Goal: Information Seeking & Learning: Learn about a topic

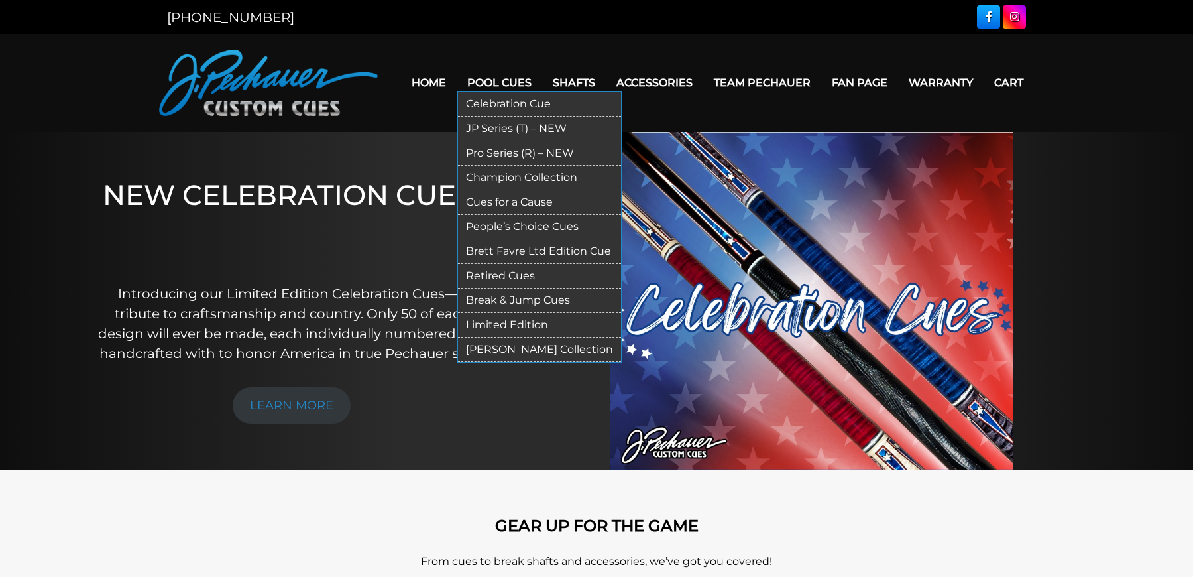
click at [522, 148] on link "Pro Series (R) – NEW" at bounding box center [539, 153] width 163 height 25
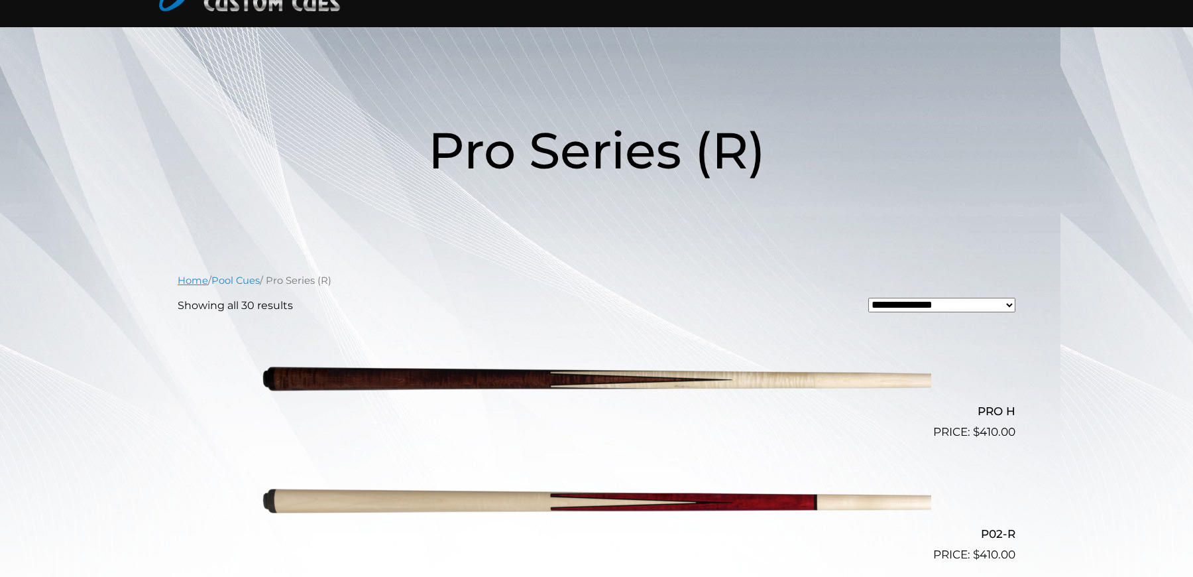
scroll to position [10, 0]
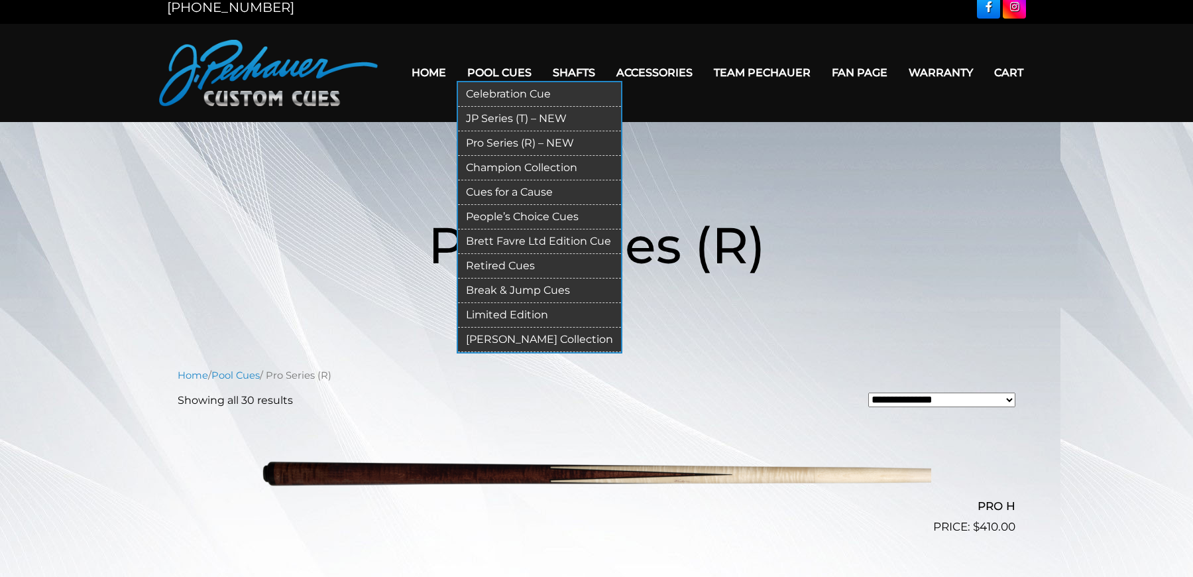
click at [505, 118] on link "JP Series (T) – NEW" at bounding box center [539, 119] width 163 height 25
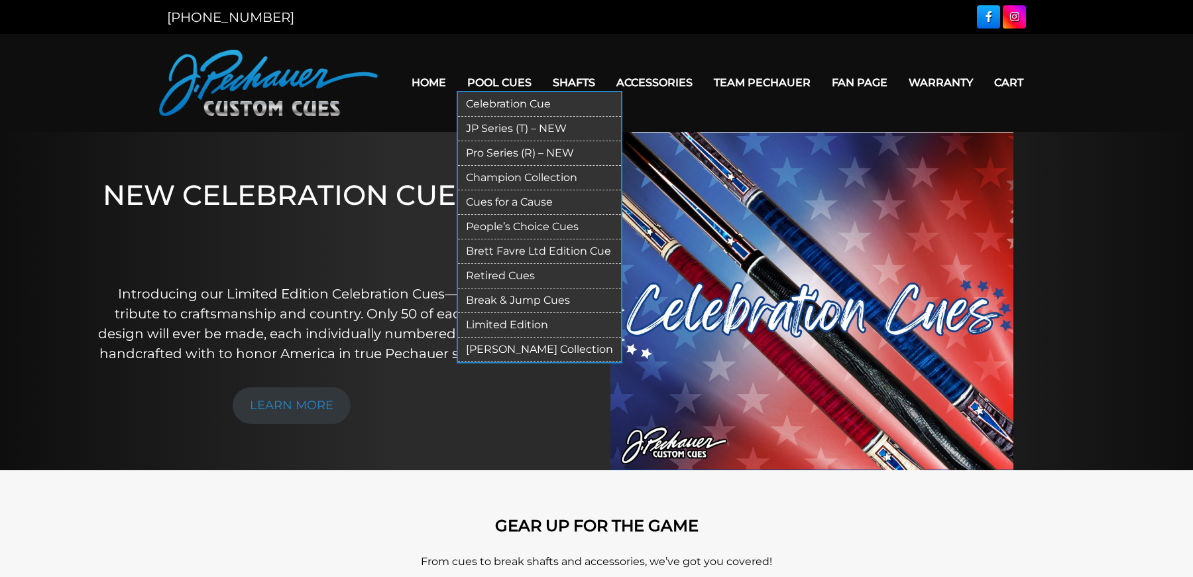
click at [511, 125] on link "JP Series (T) – NEW" at bounding box center [539, 129] width 163 height 25
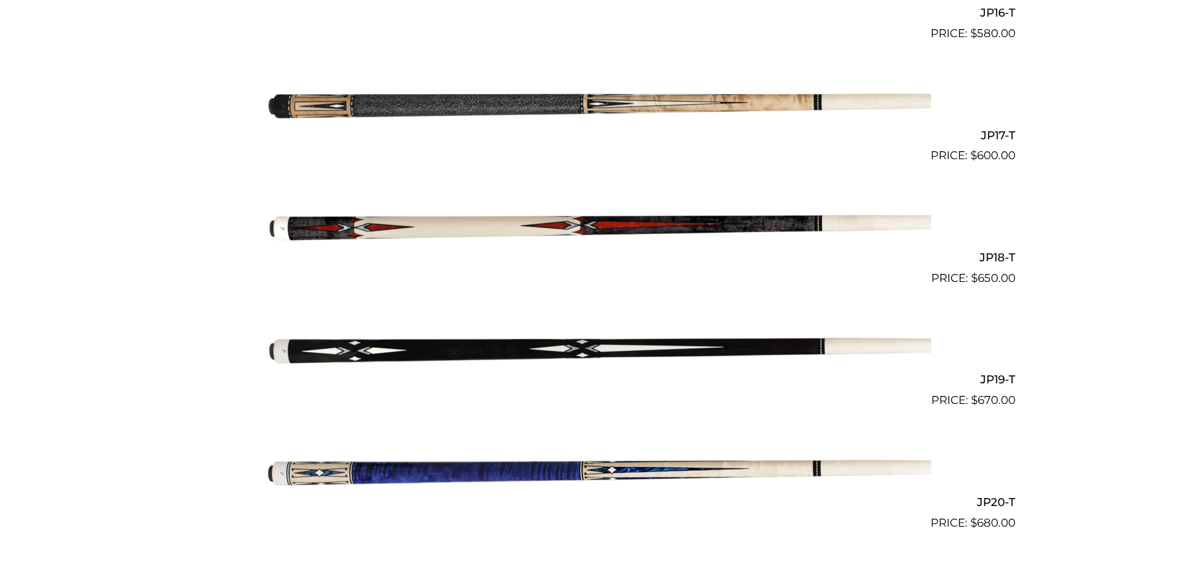
scroll to position [2157, 0]
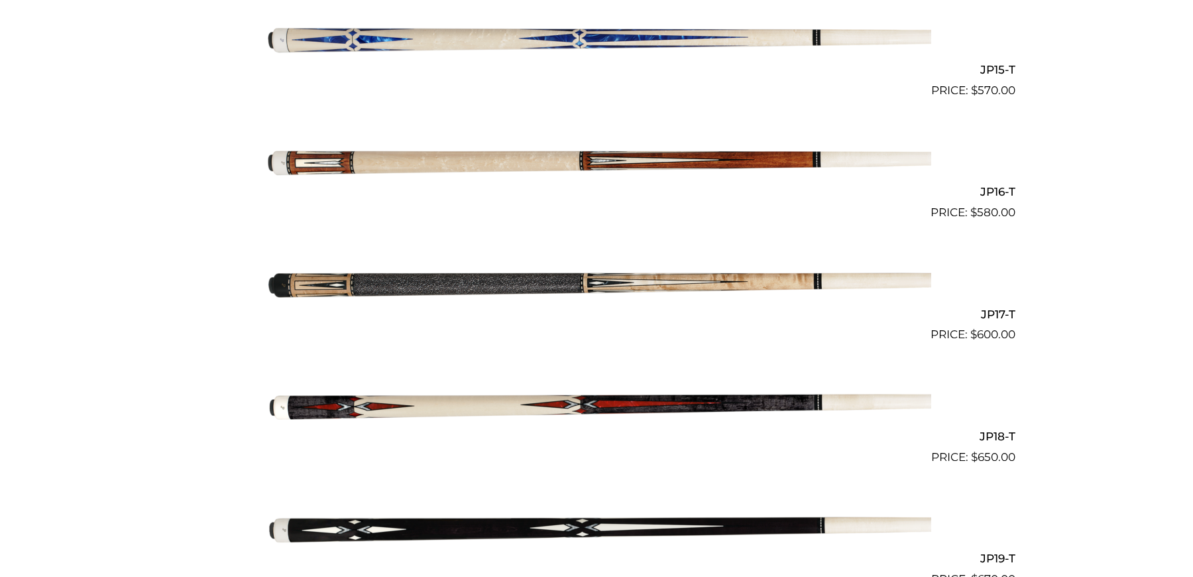
click at [563, 276] on img at bounding box center [596, 282] width 669 height 111
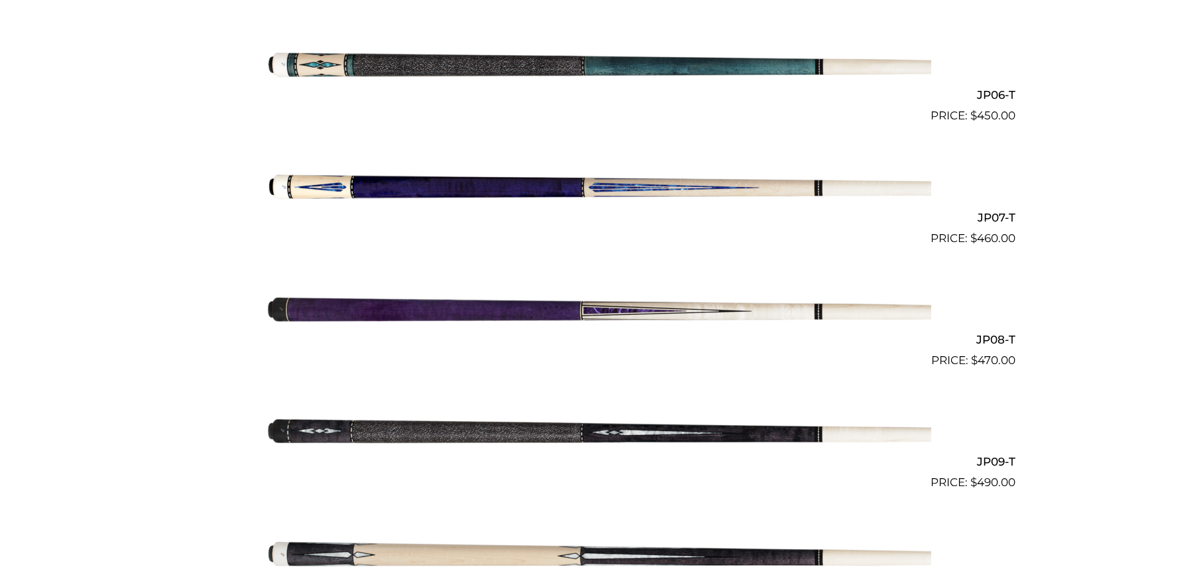
scroll to position [1029, 0]
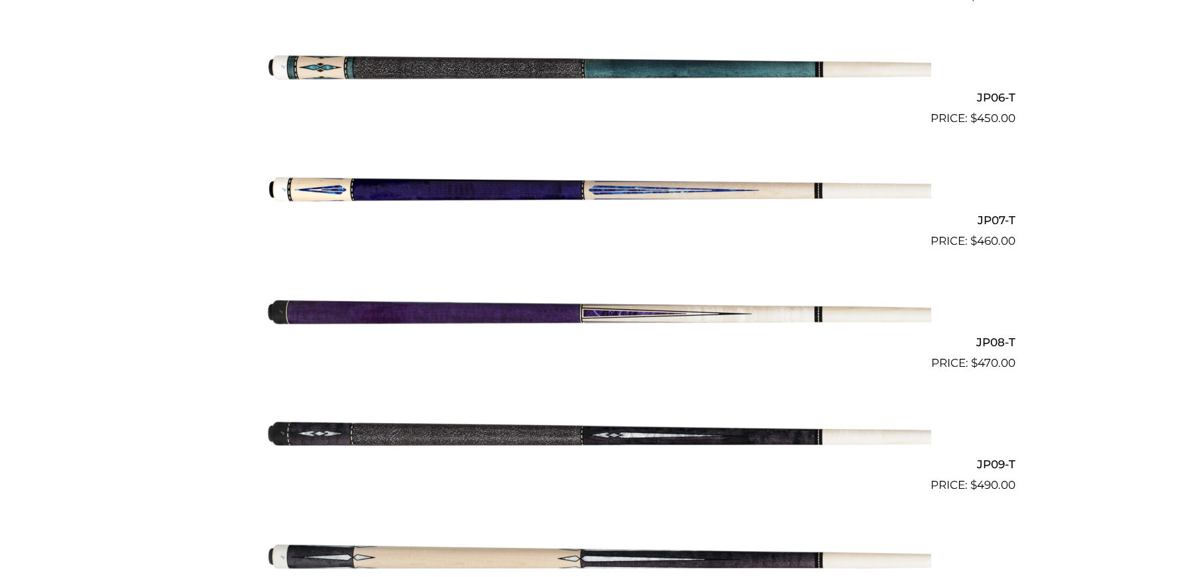
click at [546, 70] on img at bounding box center [596, 66] width 669 height 111
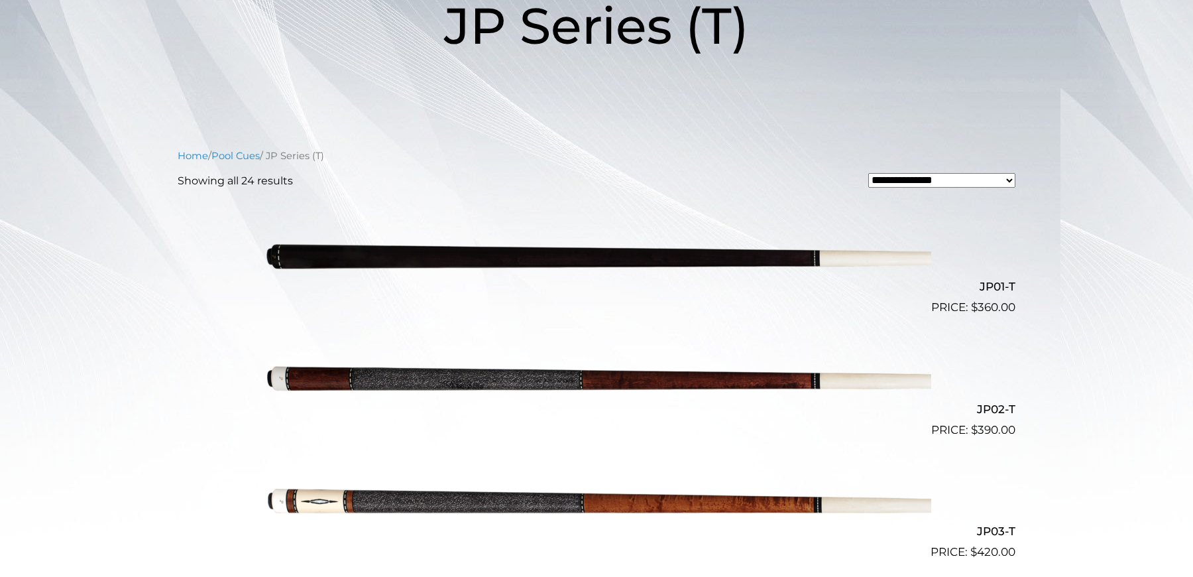
scroll to position [0, 0]
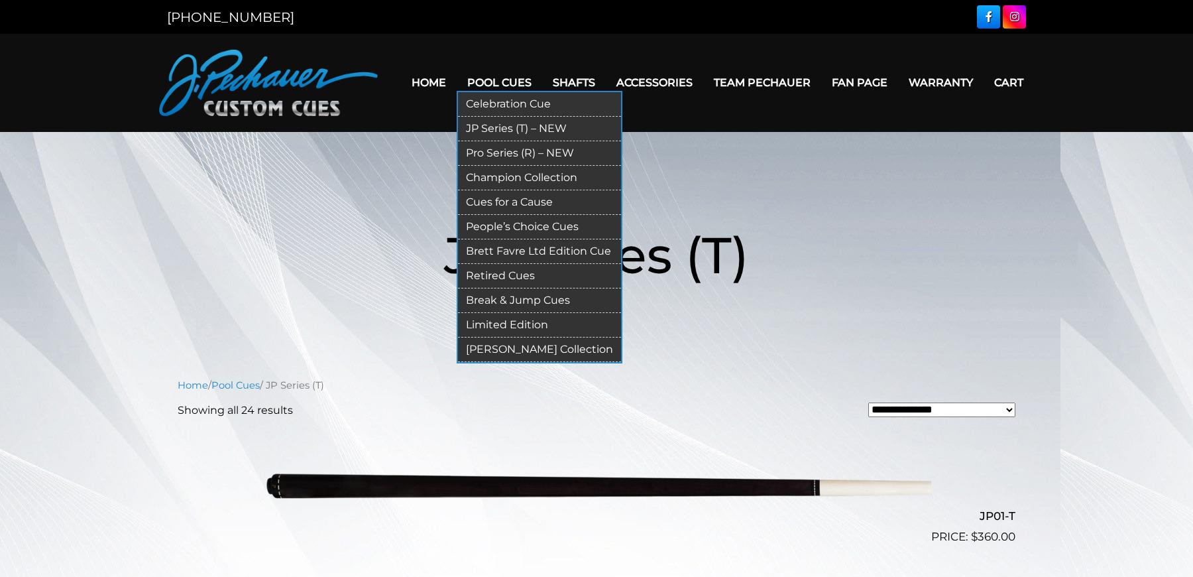
click at [510, 141] on link "Pro Series (R) – NEW" at bounding box center [539, 153] width 163 height 25
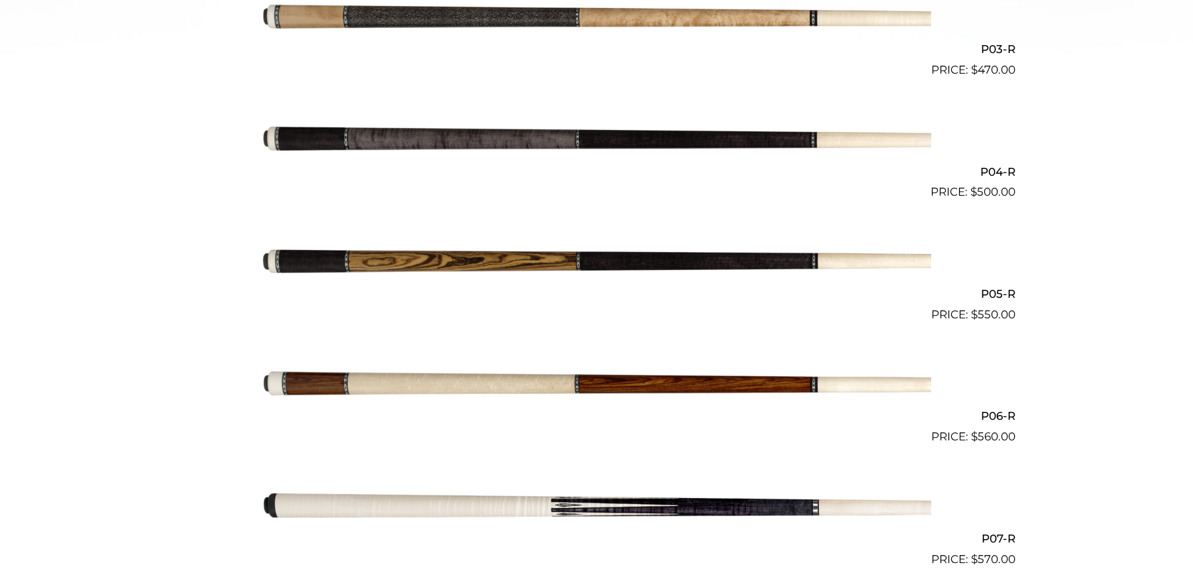
scroll to position [710, 0]
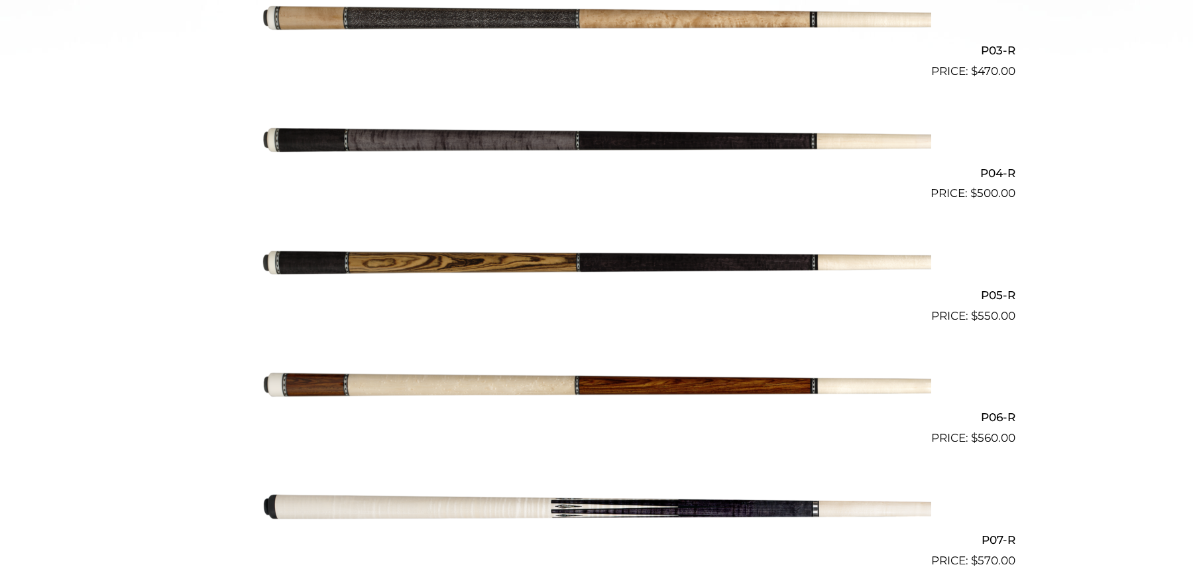
click at [589, 27] on img at bounding box center [596, 19] width 669 height 111
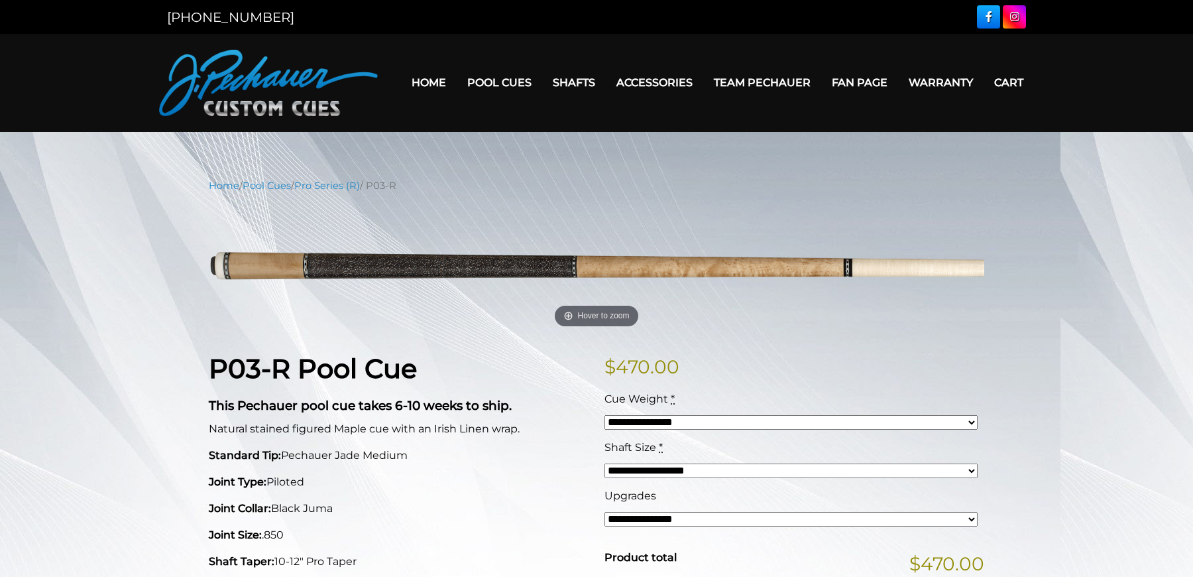
scroll to position [7, 0]
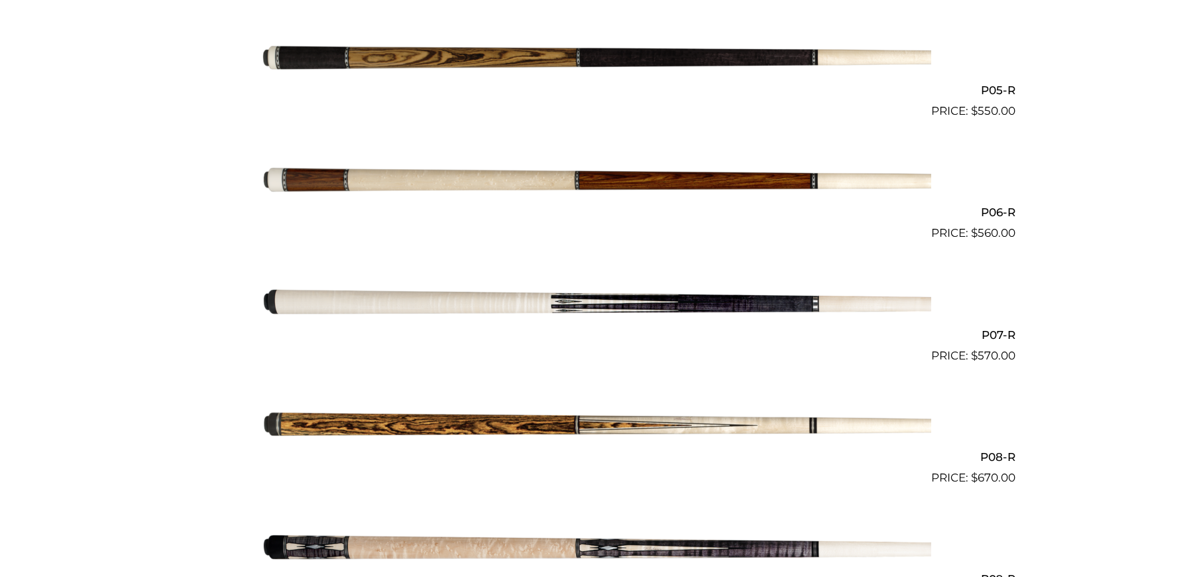
scroll to position [925, 0]
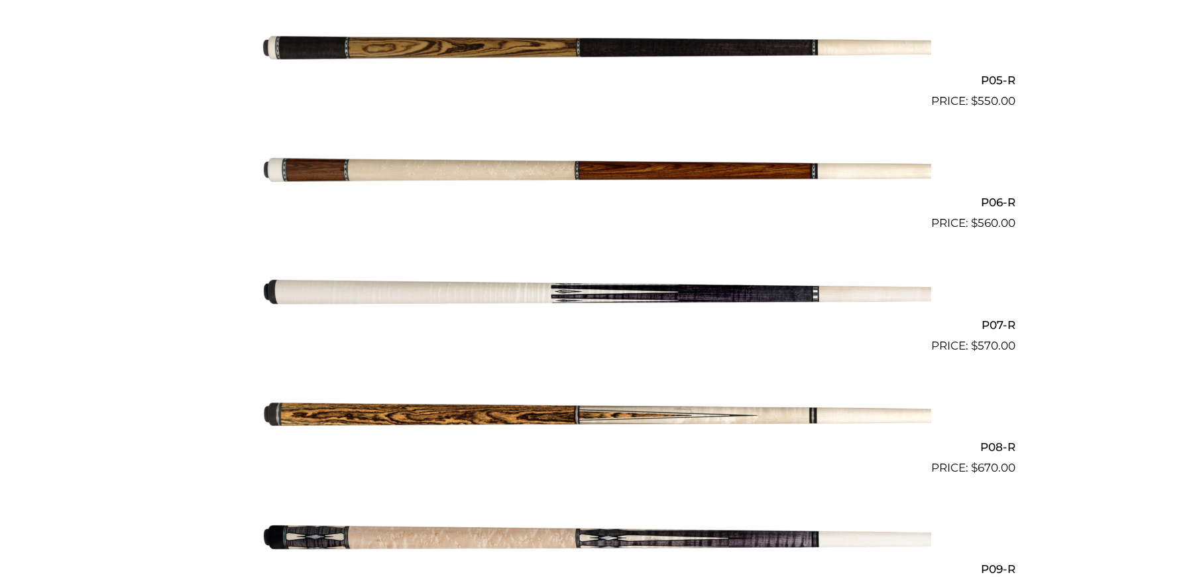
click at [489, 166] on img at bounding box center [596, 170] width 669 height 111
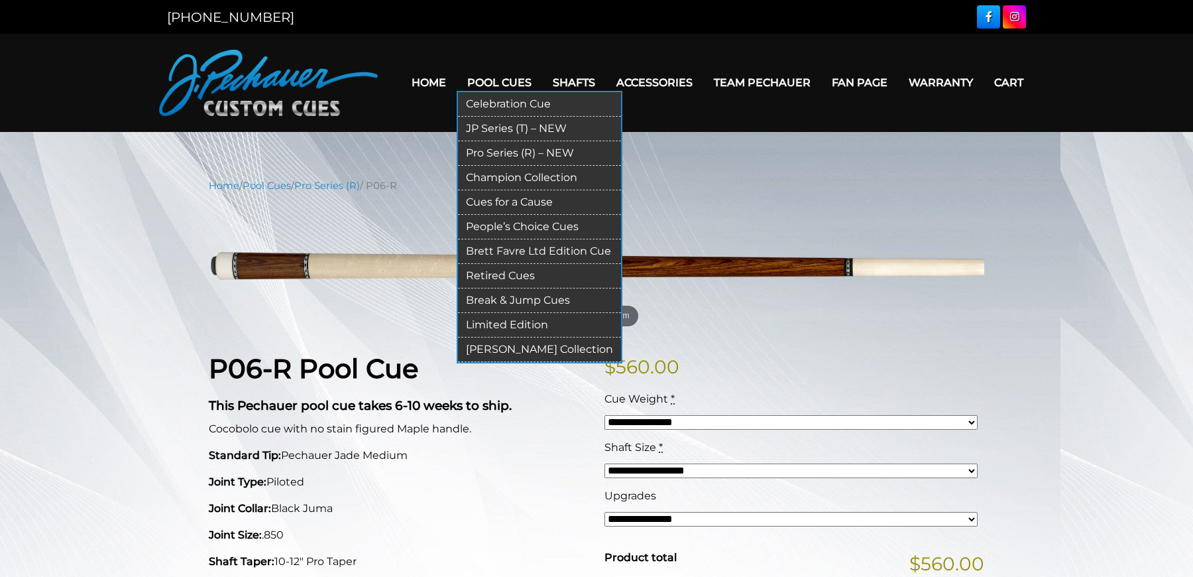
click at [514, 157] on link "Pro Series (R) – NEW" at bounding box center [539, 153] width 163 height 25
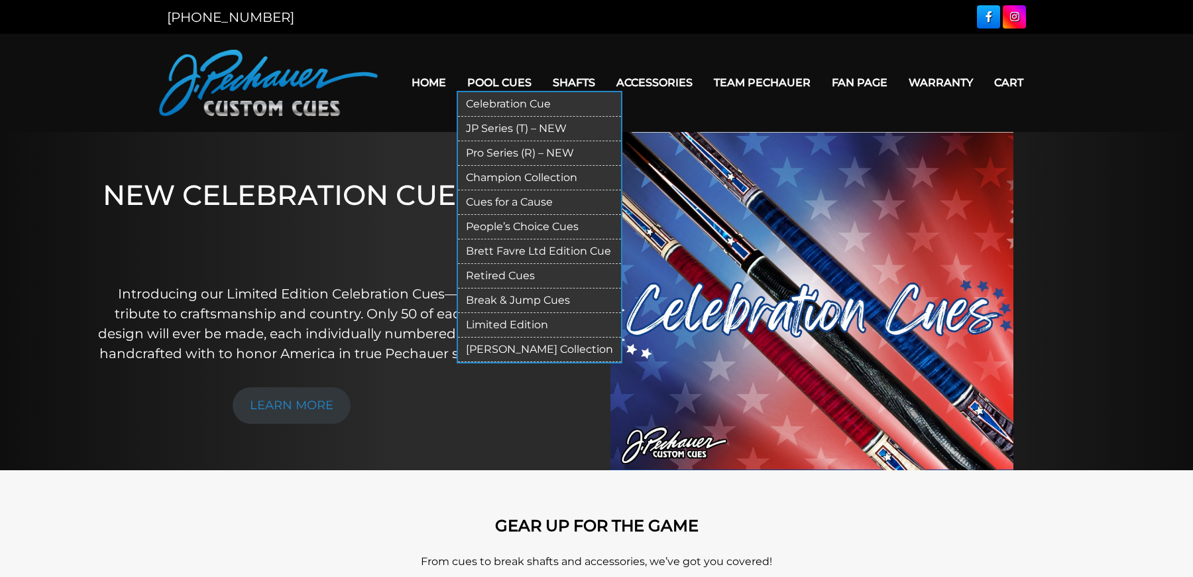
click at [504, 276] on link "Retired Cues" at bounding box center [539, 276] width 163 height 25
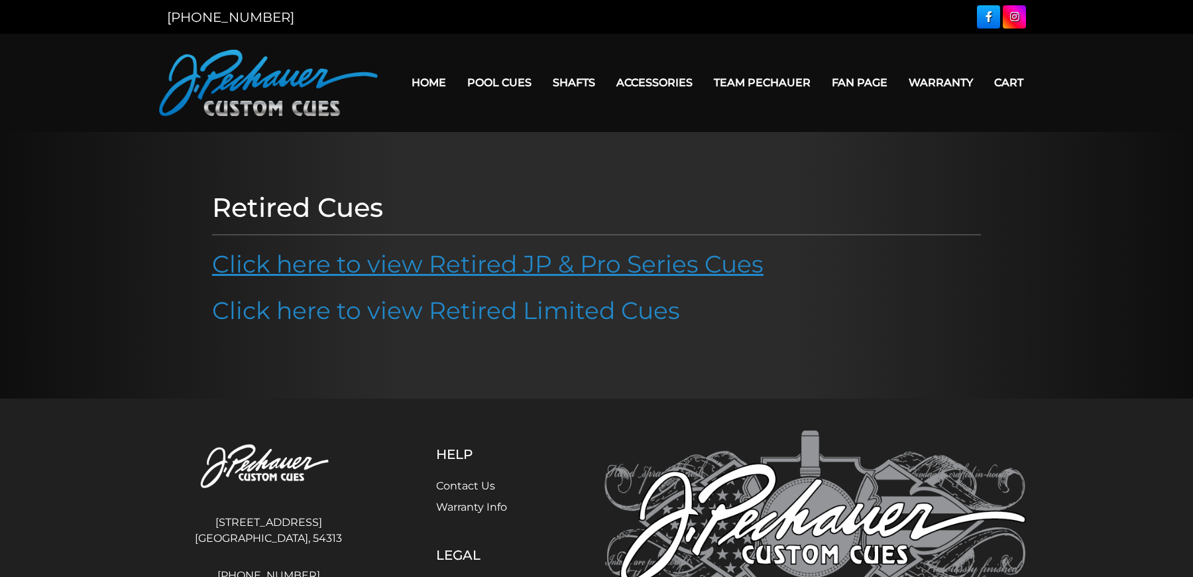
click at [489, 259] on link "Click here to view Retired JP & Pro Series Cues" at bounding box center [487, 263] width 551 height 29
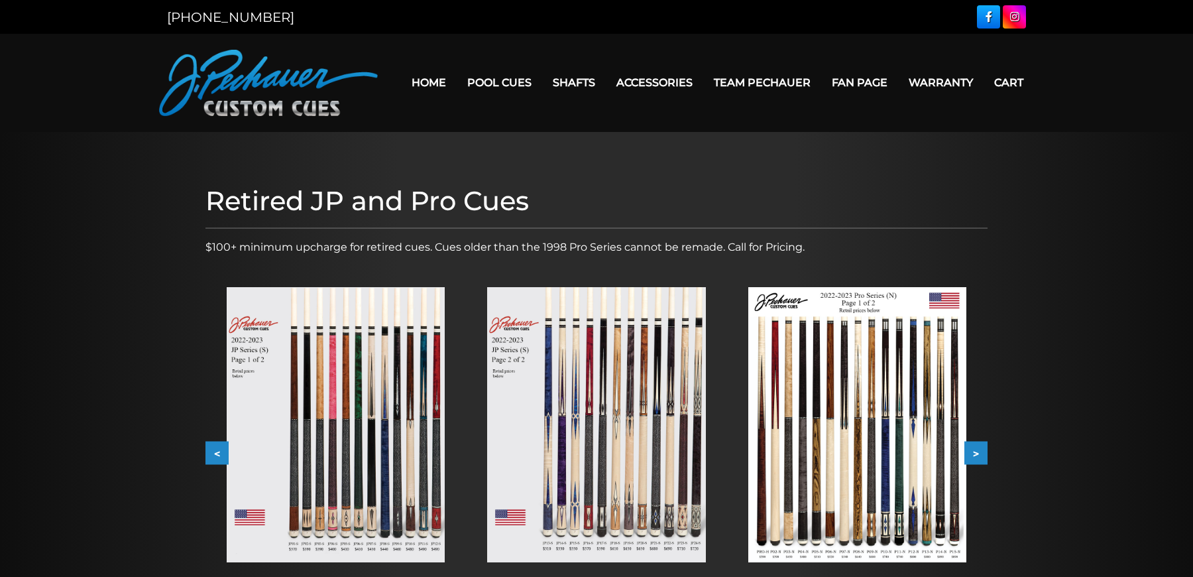
click at [617, 396] on img at bounding box center [596, 424] width 218 height 275
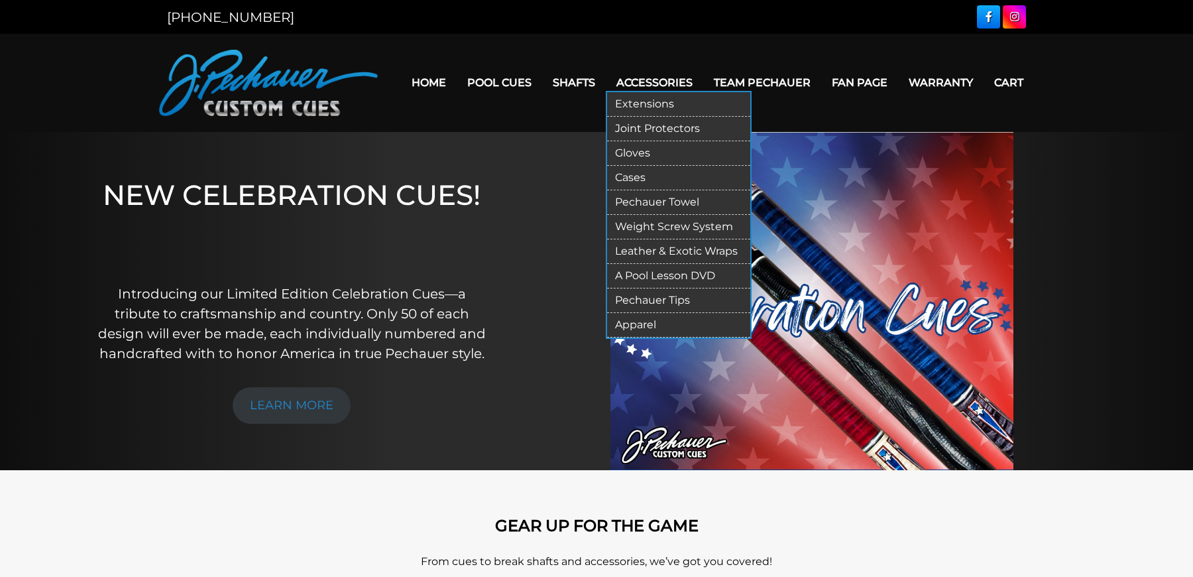
click at [665, 247] on link "Leather & Exotic Wraps" at bounding box center [678, 251] width 143 height 25
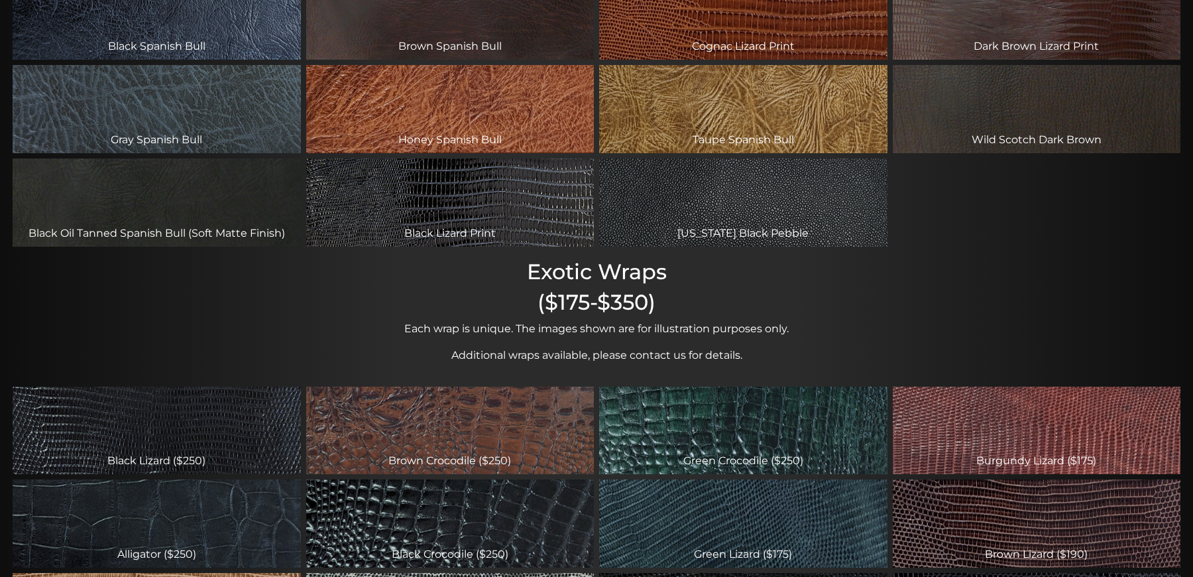
scroll to position [361, 0]
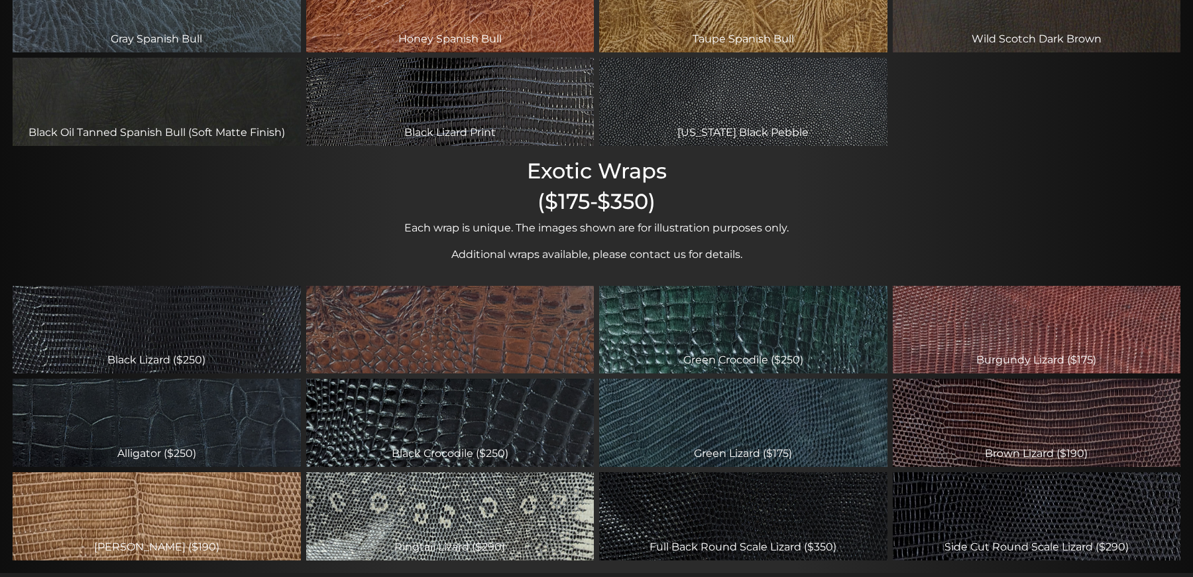
click at [446, 339] on div "Brown Crocodile ($250)" at bounding box center [450, 330] width 288 height 88
click at [475, 342] on div "Brown Crocodile ($250)" at bounding box center [450, 330] width 288 height 88
